Goal: Use online tool/utility: Utilize a website feature to perform a specific function

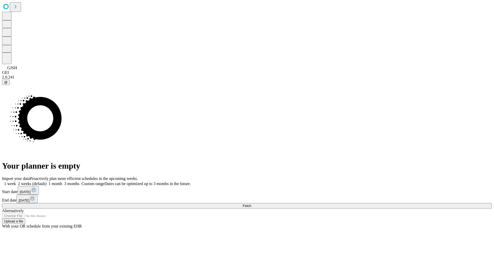
click at [251, 204] on span "Fetch" at bounding box center [247, 206] width 8 height 4
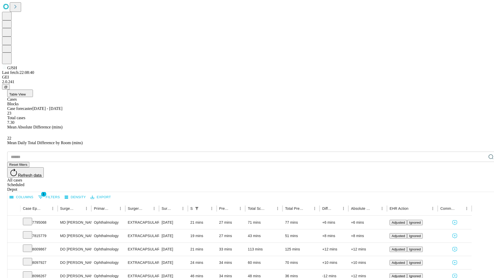
click at [26, 92] on span "Table View" at bounding box center [17, 94] width 16 height 4
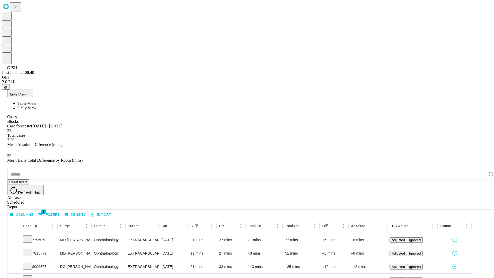
click at [36, 106] on span "Daily View" at bounding box center [26, 108] width 19 height 4
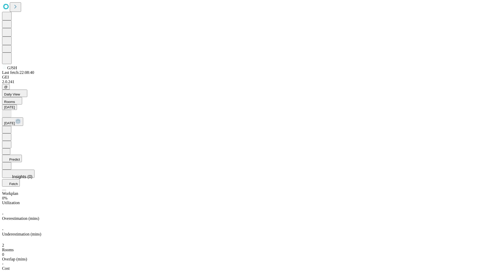
click at [22, 155] on button "Predict" at bounding box center [12, 158] width 20 height 7
